Goal: Go to known website: Go to known website

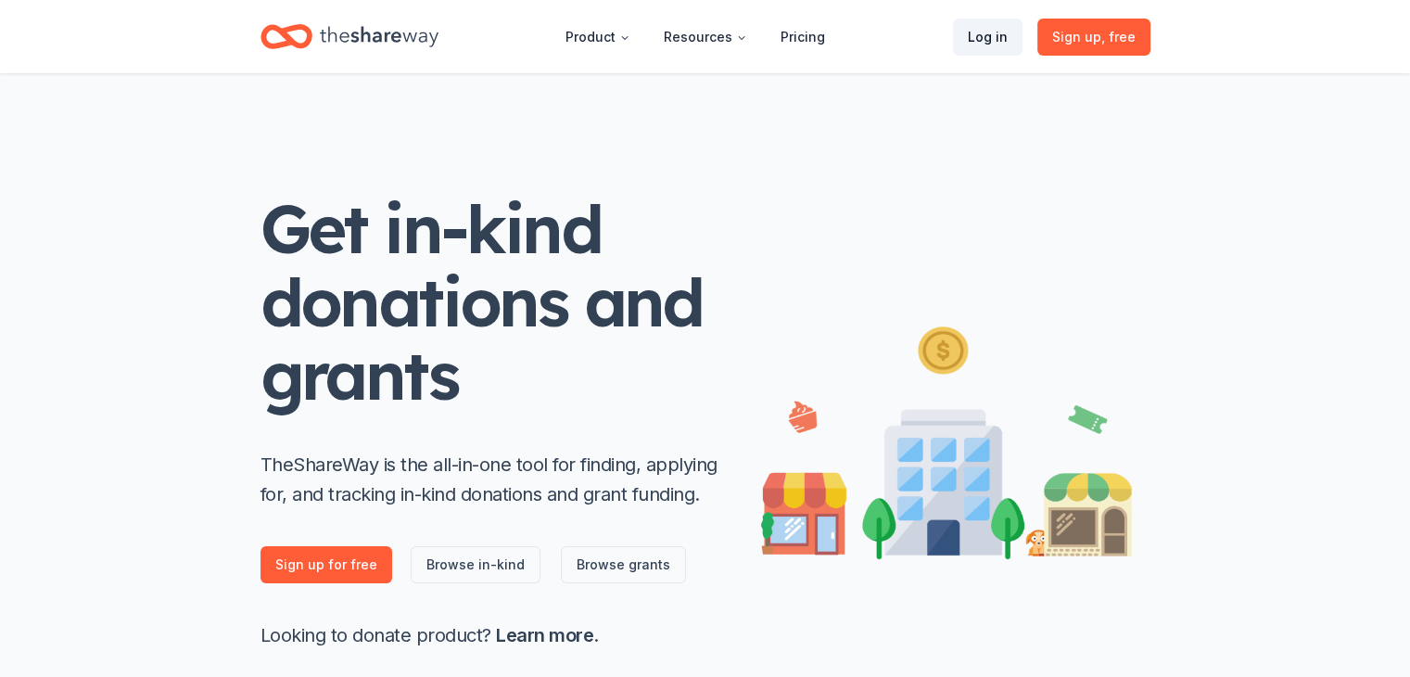
click at [998, 37] on link "Log in" at bounding box center [988, 37] width 70 height 37
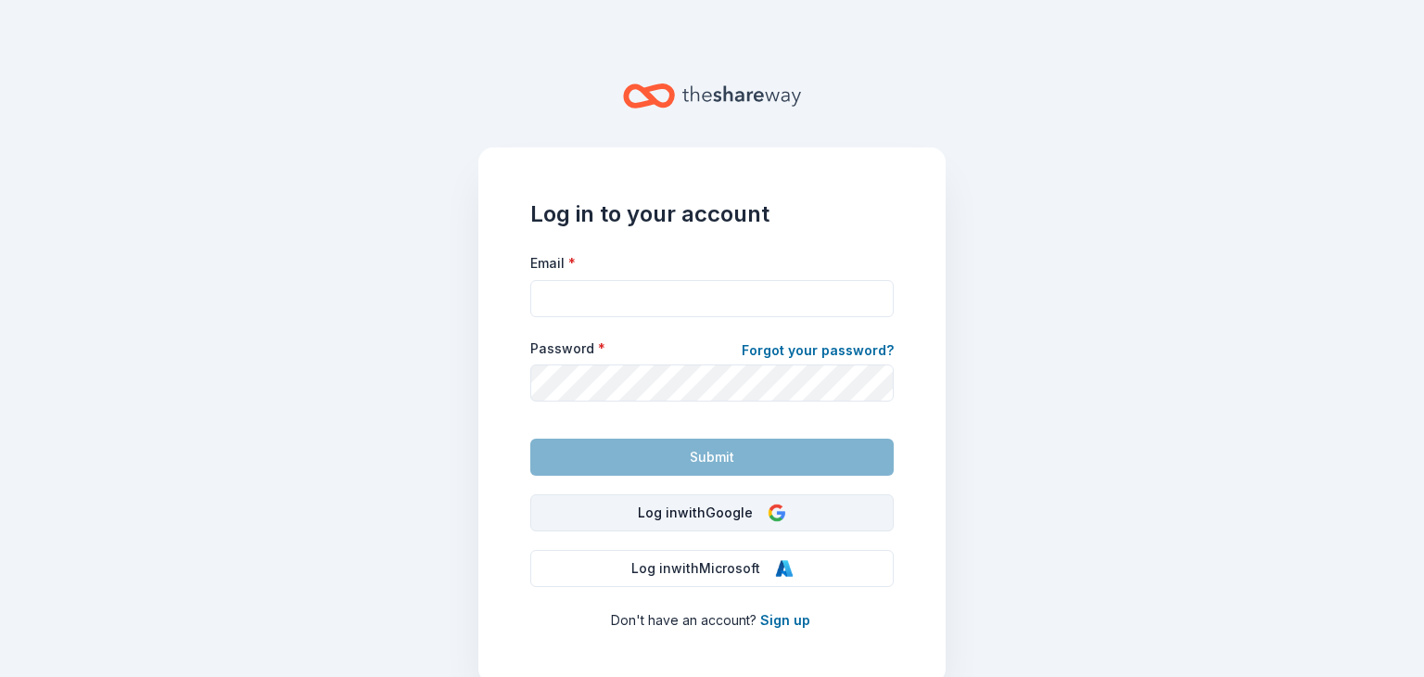
click at [712, 511] on button "Log in with Google" at bounding box center [711, 512] width 363 height 37
